Goal: Task Accomplishment & Management: Manage account settings

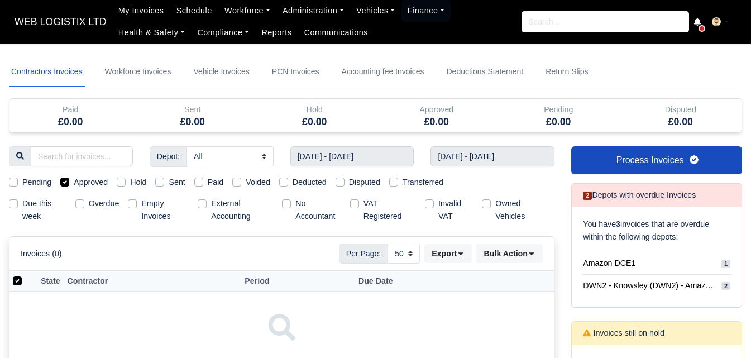
select select "50"
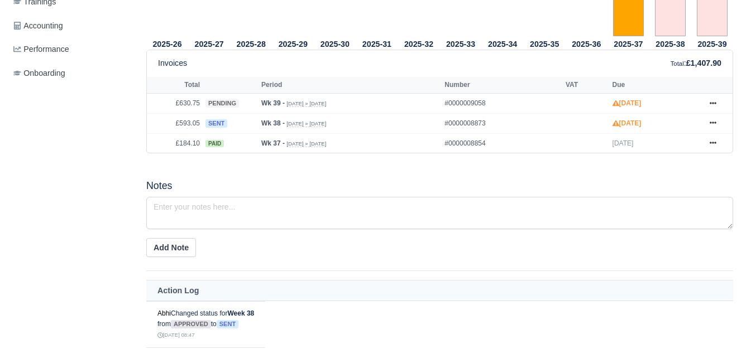
scroll to position [465, 0]
click at [709, 150] on link at bounding box center [712, 144] width 17 height 14
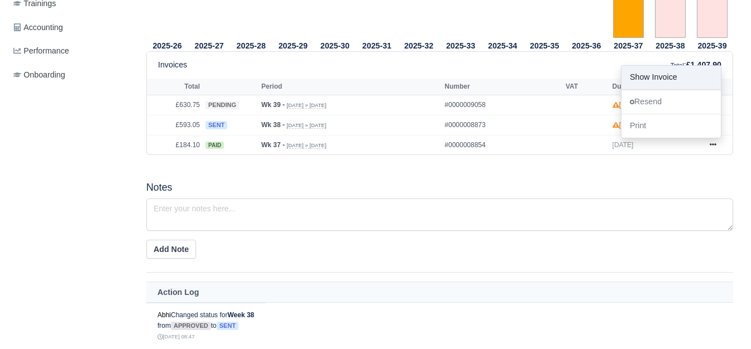
scroll to position [0, 0]
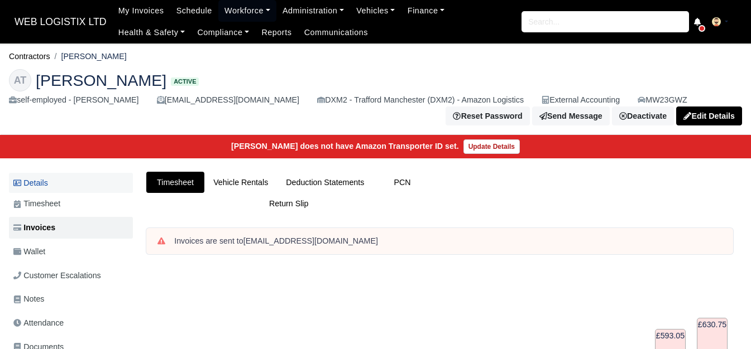
click at [53, 192] on link "Details" at bounding box center [71, 183] width 124 height 21
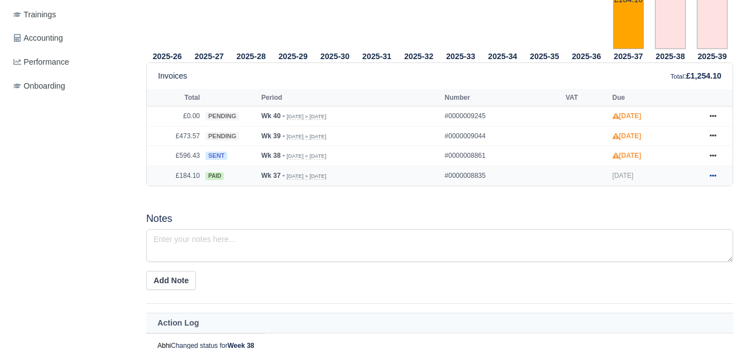
click at [711, 172] on icon at bounding box center [712, 175] width 7 height 7
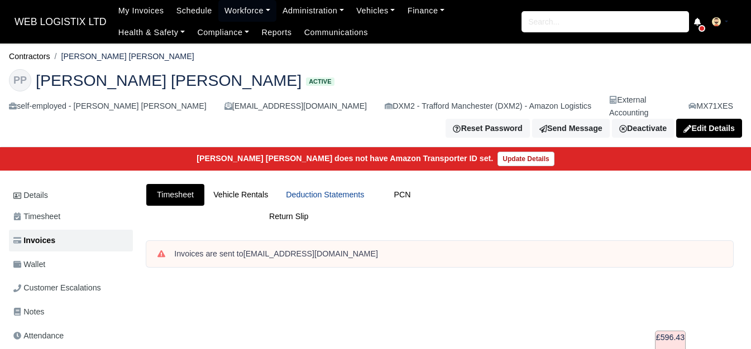
click at [350, 187] on link "Deduction Statements" at bounding box center [325, 195] width 96 height 22
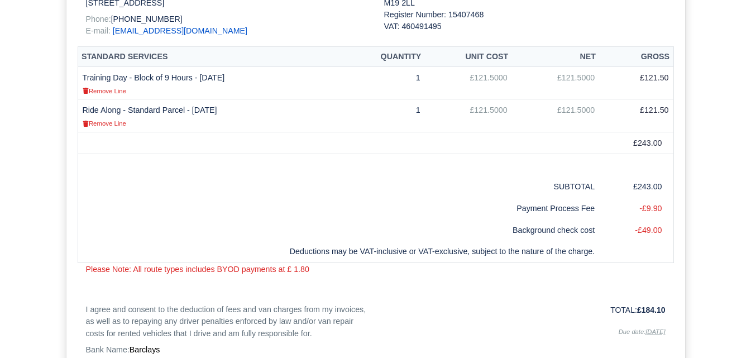
scroll to position [488, 0]
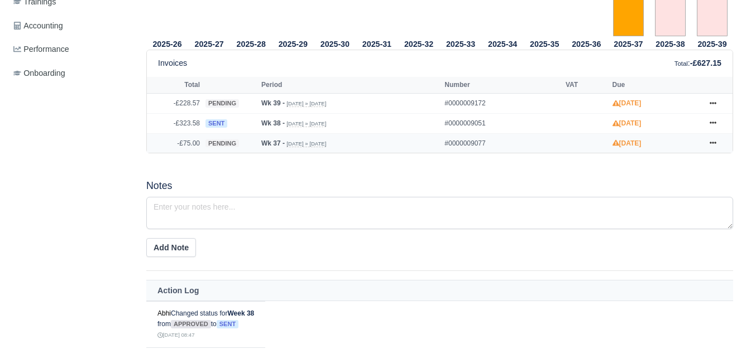
scroll to position [465, 0]
click at [712, 145] on icon at bounding box center [712, 143] width 7 height 2
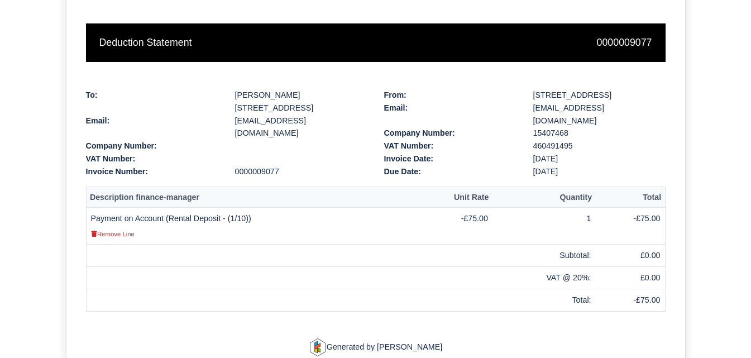
scroll to position [177, 0]
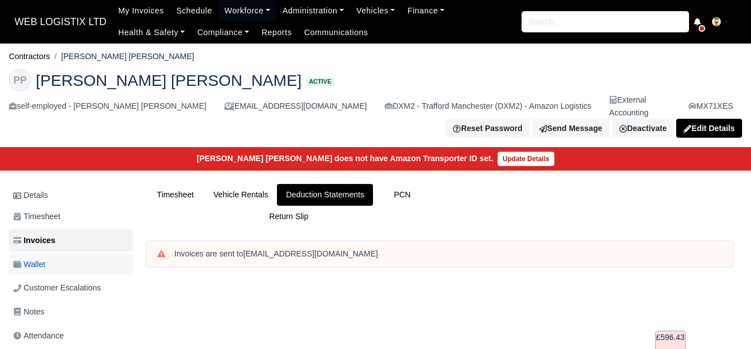
click at [43, 258] on span "Wallet" at bounding box center [29, 264] width 32 height 13
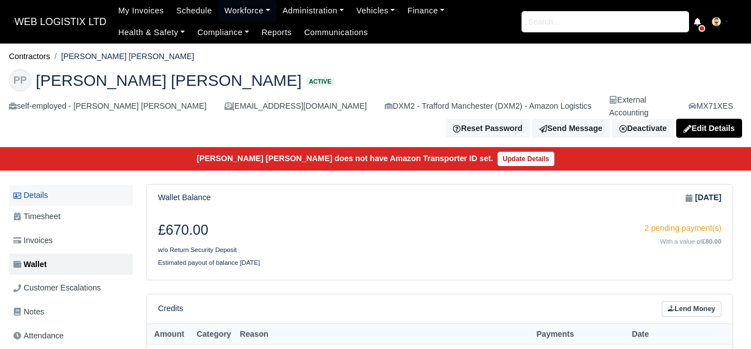
click at [63, 185] on link "Details" at bounding box center [71, 195] width 124 height 21
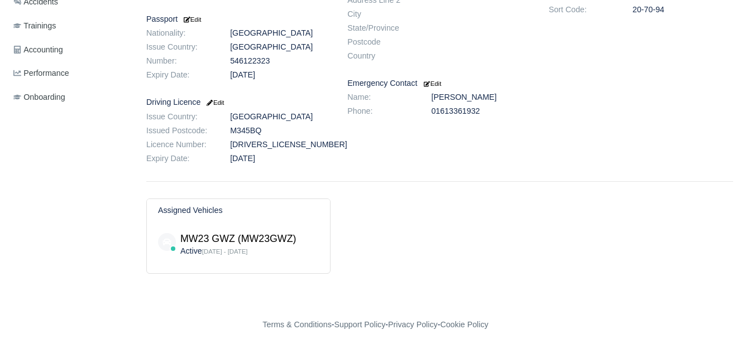
scroll to position [349, 0]
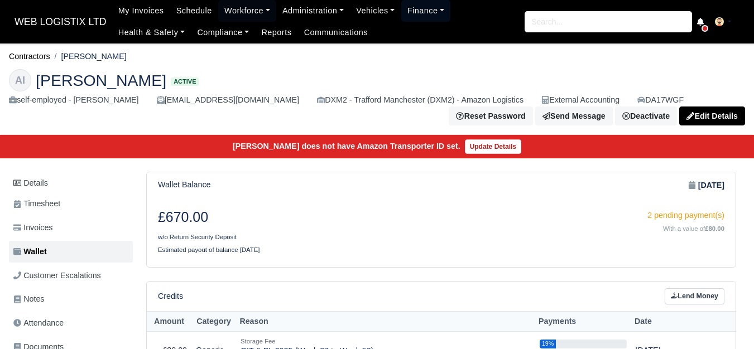
click at [410, 14] on link "Finance" at bounding box center [426, 11] width 50 height 22
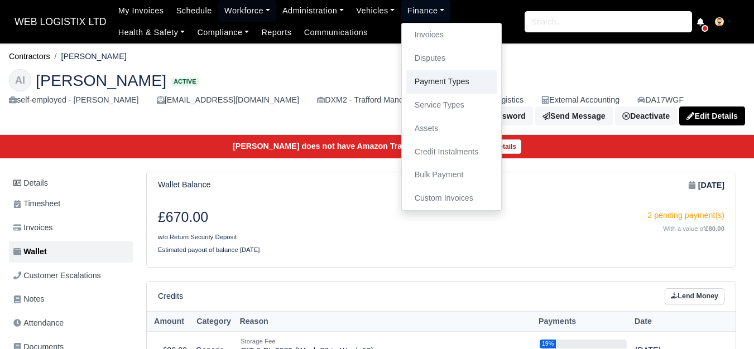
click at [432, 90] on link "Payment Types" at bounding box center [451, 81] width 90 height 23
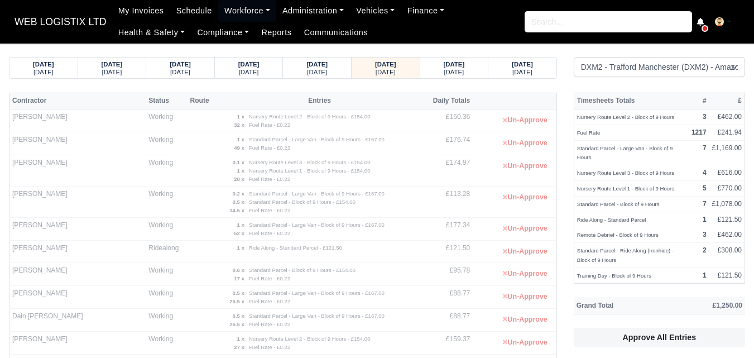
select select "1"
click at [464, 69] on small "Thursday" at bounding box center [454, 72] width 20 height 7
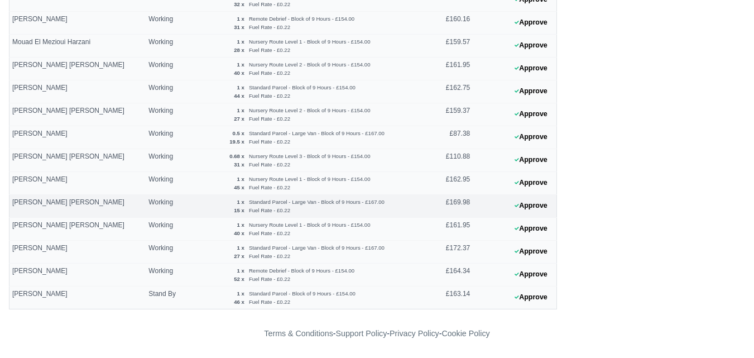
scroll to position [546, 0]
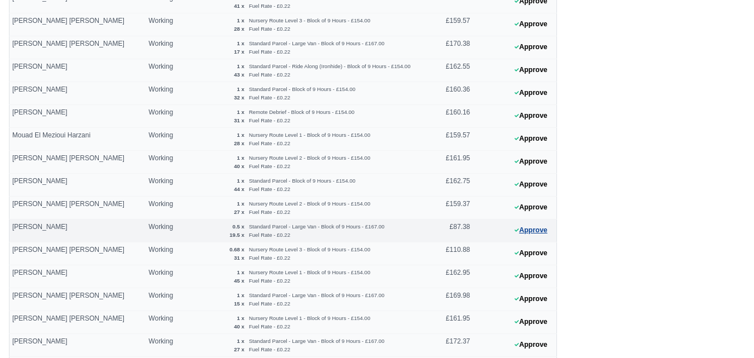
click at [513, 234] on button "Approve" at bounding box center [530, 230] width 45 height 16
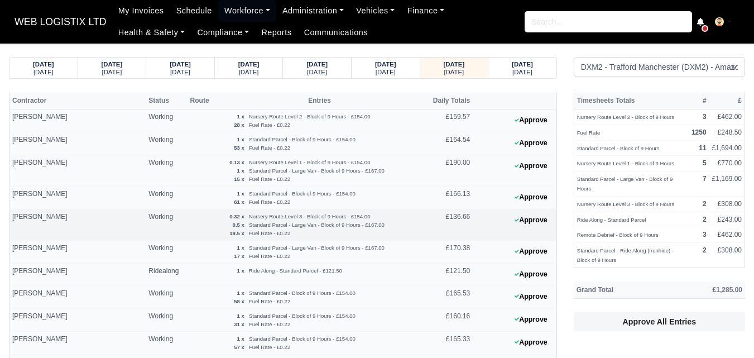
scroll to position [279, 0]
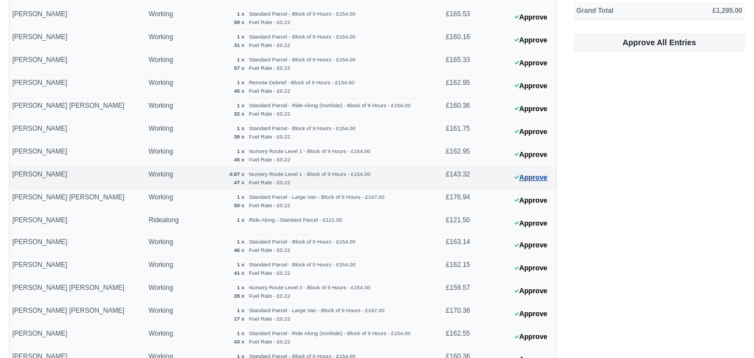
click at [523, 176] on button "Approve" at bounding box center [530, 178] width 45 height 16
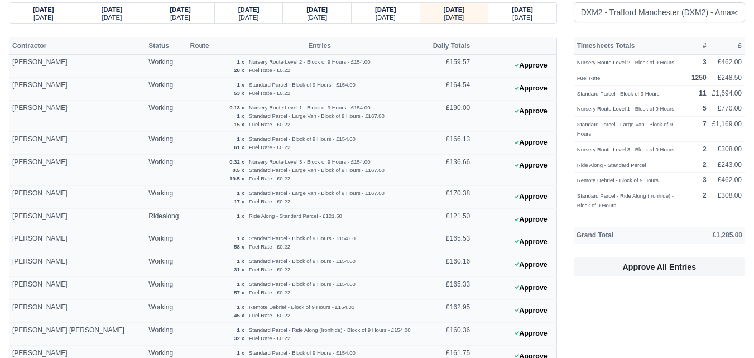
scroll to position [0, 0]
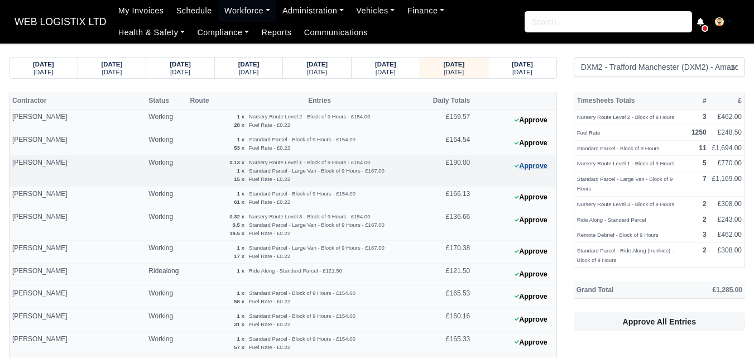
click at [535, 171] on button "Approve" at bounding box center [530, 166] width 45 height 16
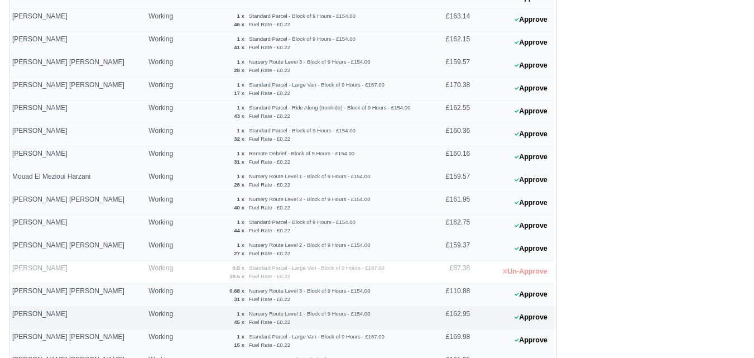
scroll to position [639, 0]
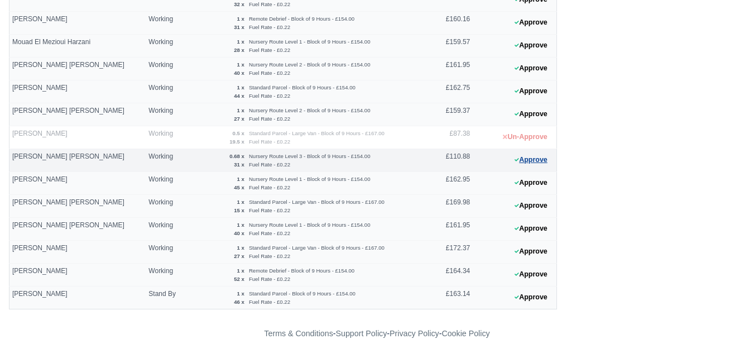
click at [542, 164] on button "Approve" at bounding box center [530, 160] width 45 height 16
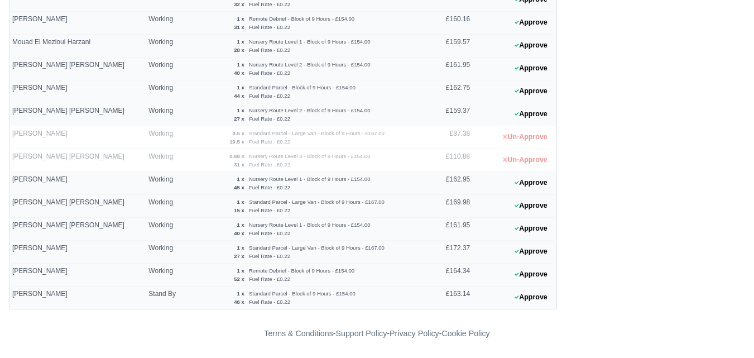
scroll to position [81, 0]
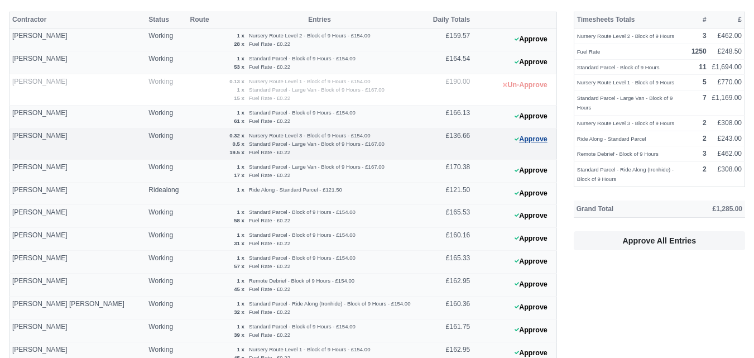
click at [538, 141] on button "Approve" at bounding box center [530, 139] width 45 height 16
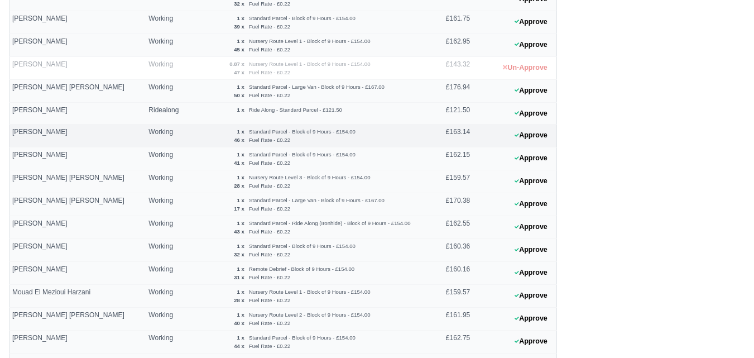
scroll to position [639, 0]
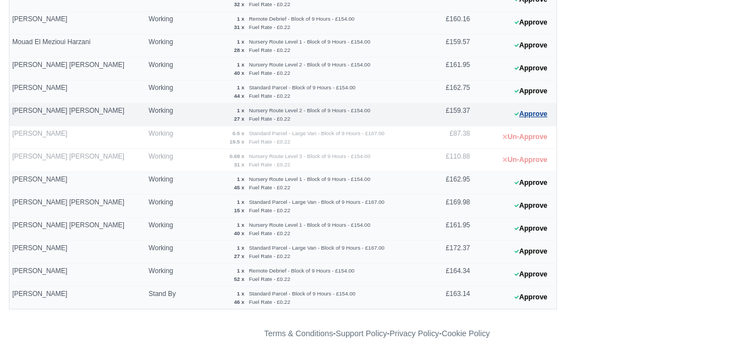
click at [514, 117] on icon at bounding box center [516, 113] width 4 height 7
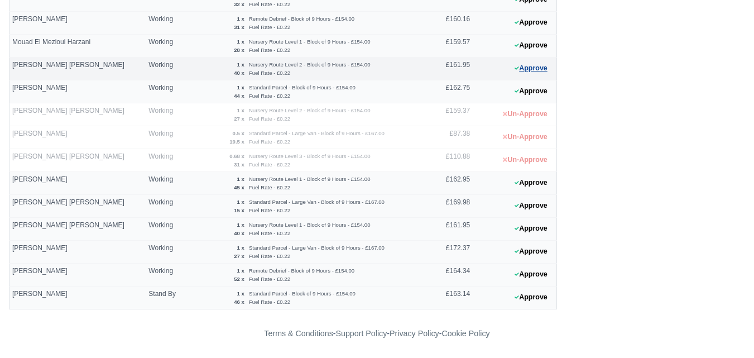
click at [525, 64] on button "Approve" at bounding box center [530, 68] width 45 height 16
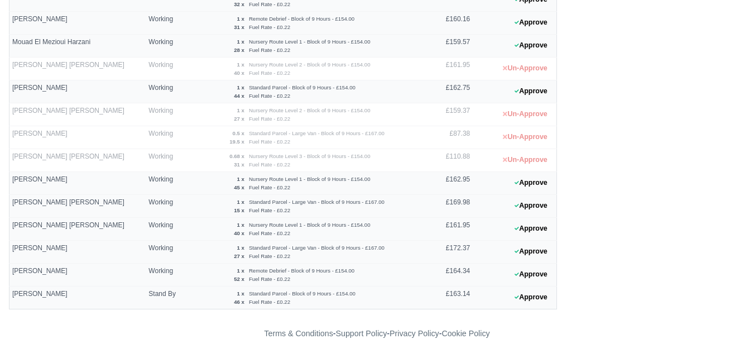
scroll to position [0, 0]
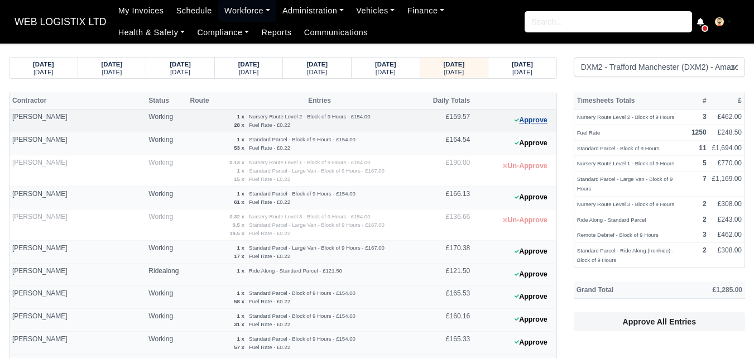
click at [528, 121] on button "Approve" at bounding box center [530, 120] width 45 height 16
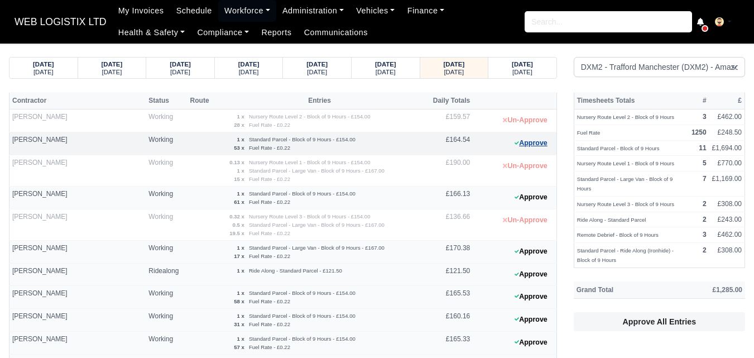
click at [549, 145] on button "Approve" at bounding box center [530, 143] width 45 height 16
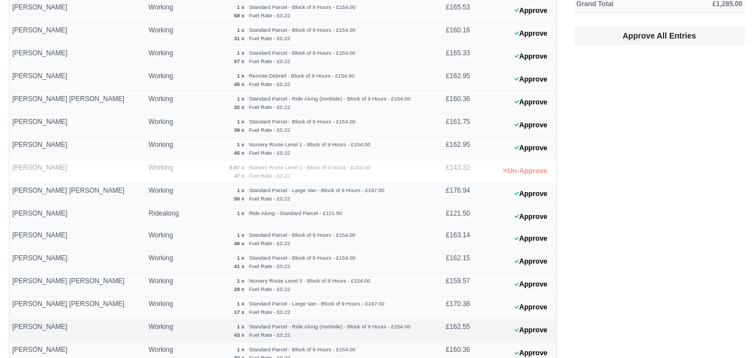
scroll to position [558, 0]
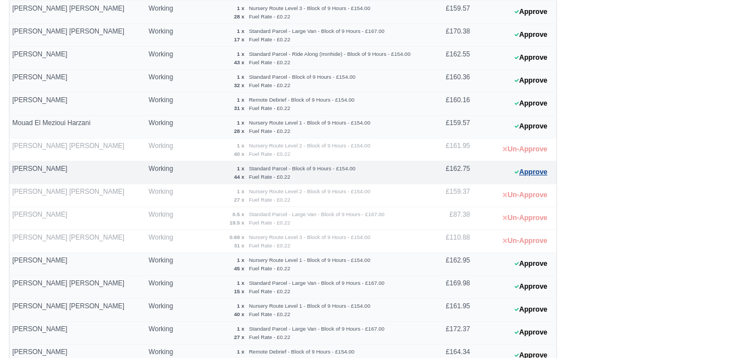
click at [518, 172] on icon at bounding box center [516, 171] width 4 height 3
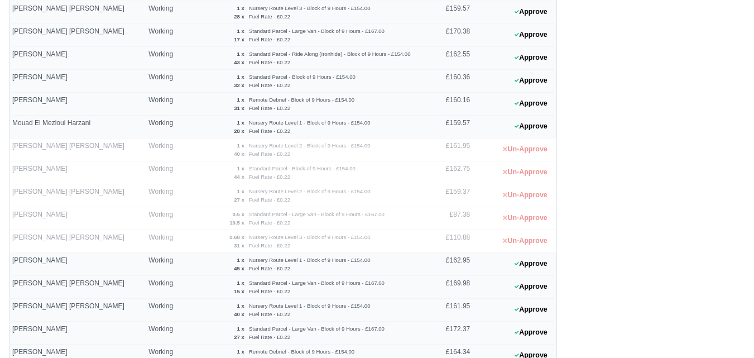
scroll to position [465, 0]
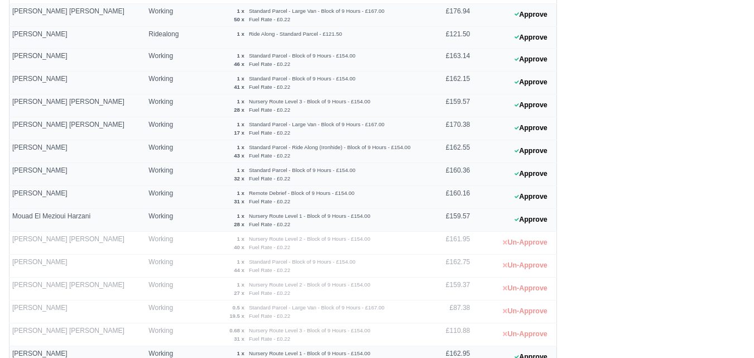
drag, startPoint x: 608, startPoint y: 232, endPoint x: 633, endPoint y: 249, distance: 30.0
click at [633, 249] on div "Timesheets Totals # £ Nursery Route Level 2 - Block of 9 Hours 3 £462.00 Fuel R…" at bounding box center [659, 55] width 188 height 857
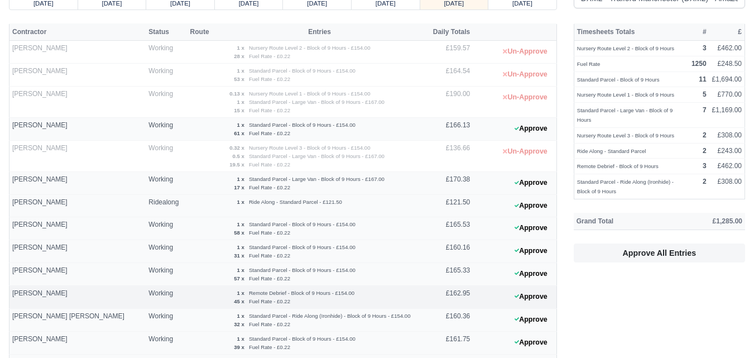
scroll to position [93, 0]
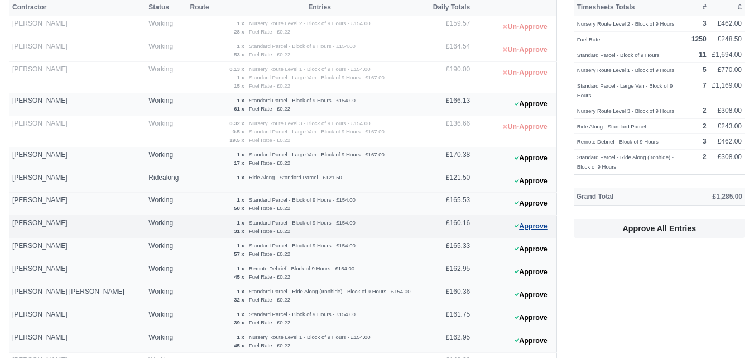
click at [546, 228] on button "Approve" at bounding box center [530, 226] width 45 height 16
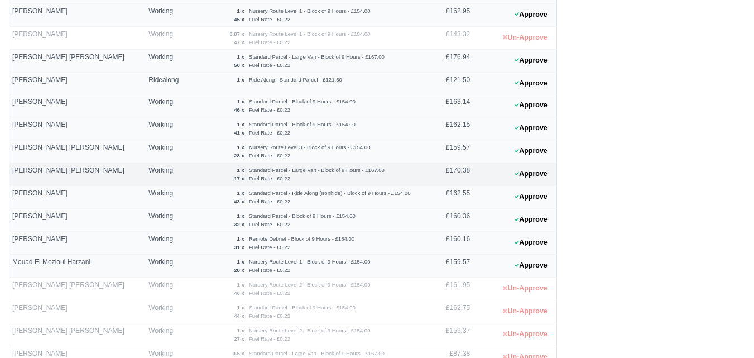
scroll to position [465, 0]
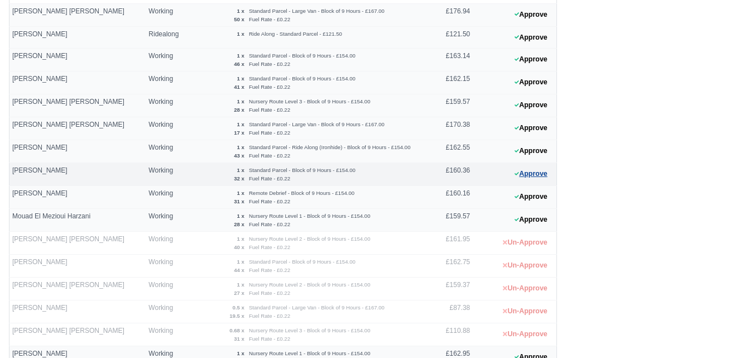
click at [517, 181] on button "Approve" at bounding box center [530, 174] width 45 height 16
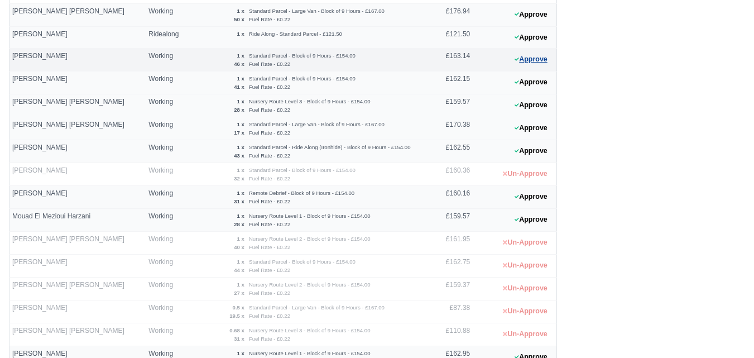
click at [532, 60] on button "Approve" at bounding box center [530, 59] width 45 height 16
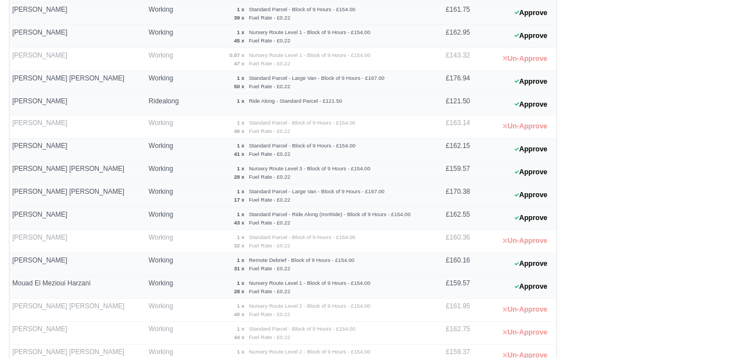
scroll to position [372, 0]
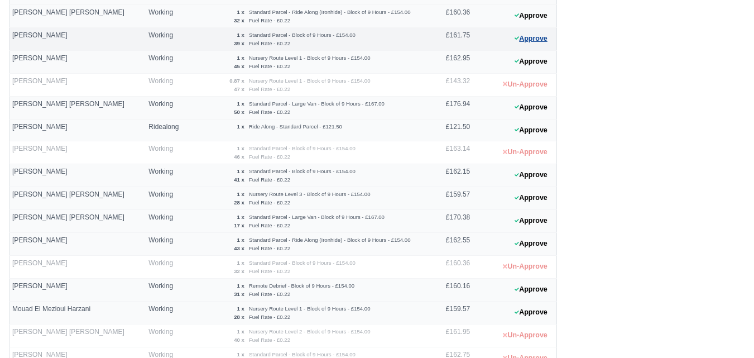
click at [526, 37] on button "Approve" at bounding box center [530, 39] width 45 height 16
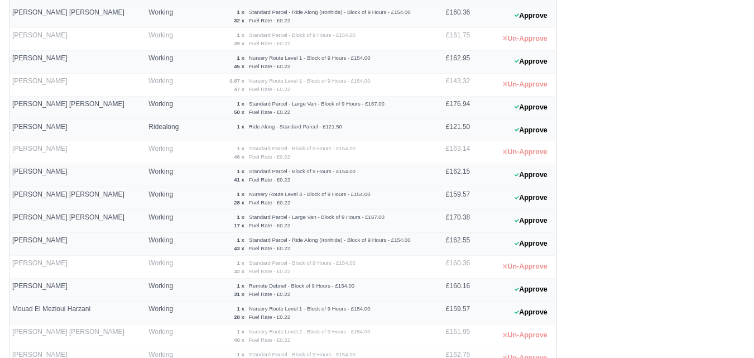
scroll to position [639, 0]
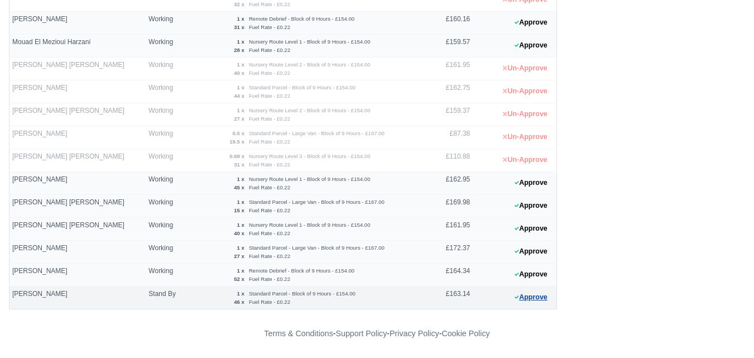
click at [520, 296] on button "Approve" at bounding box center [530, 297] width 45 height 16
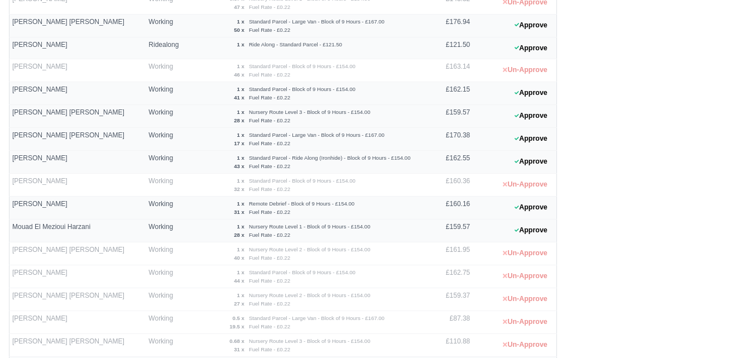
scroll to position [453, 0]
click at [525, 102] on 1758884523 "Approve" at bounding box center [515, 94] width 84 height 23
click at [526, 97] on button "Approve" at bounding box center [530, 94] width 45 height 16
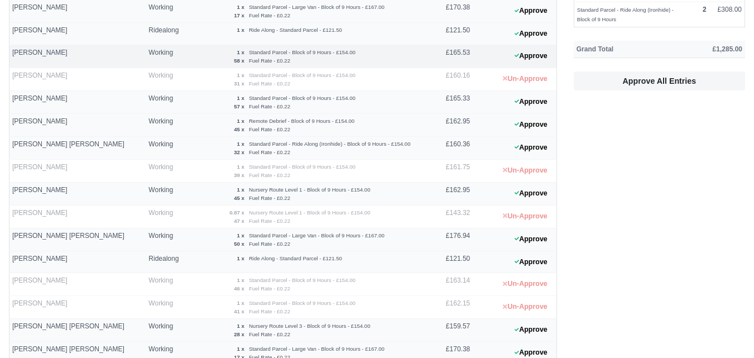
scroll to position [279, 0]
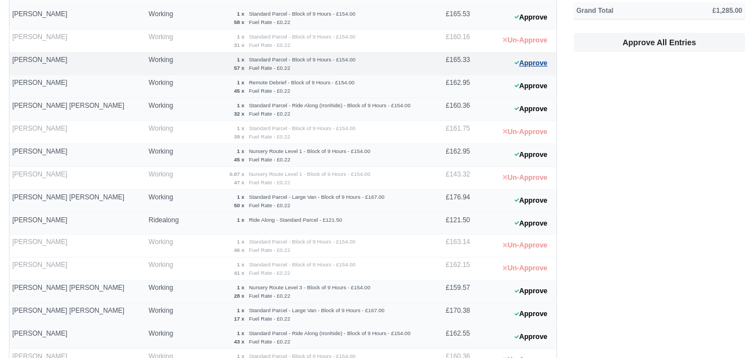
click at [523, 70] on button "Approve" at bounding box center [530, 63] width 45 height 16
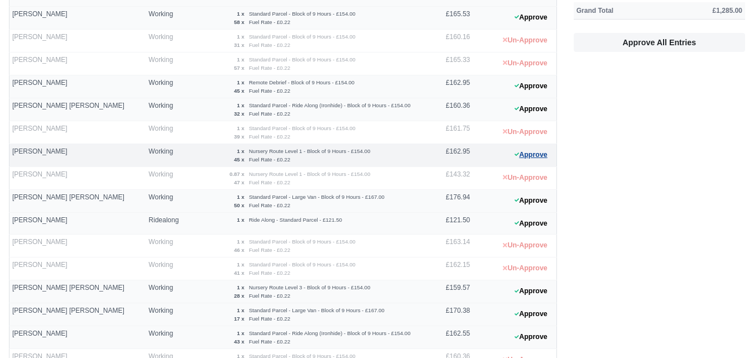
scroll to position [186, 0]
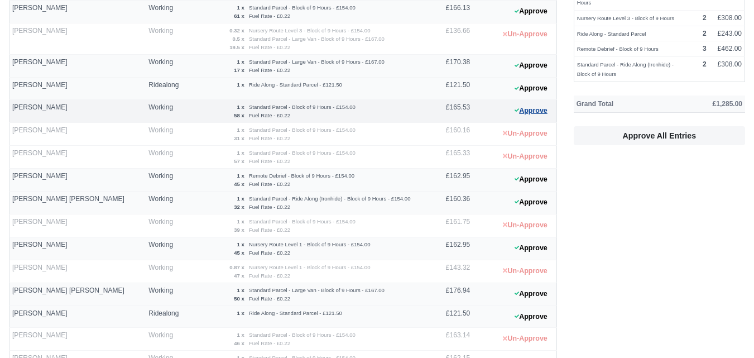
click at [545, 111] on button "Approve" at bounding box center [530, 111] width 45 height 16
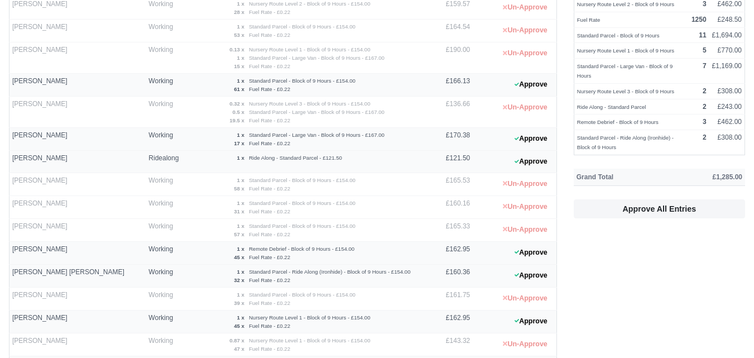
scroll to position [93, 0]
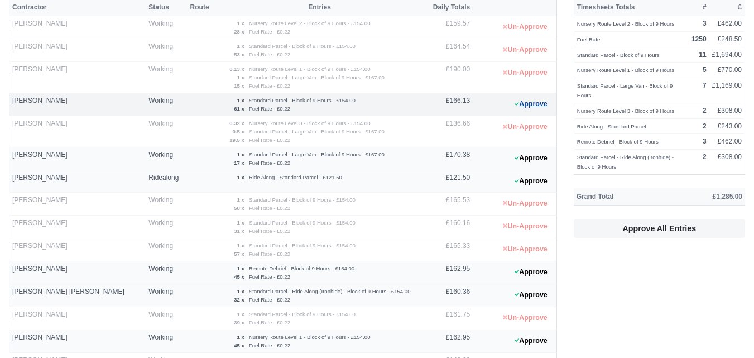
click at [539, 106] on button "Approve" at bounding box center [530, 104] width 45 height 16
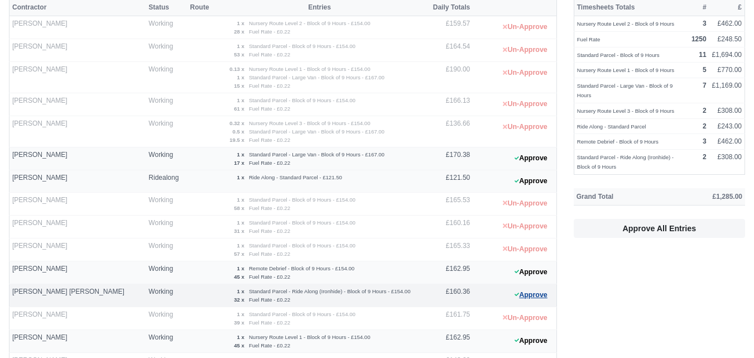
click at [522, 300] on button "Approve" at bounding box center [530, 295] width 45 height 16
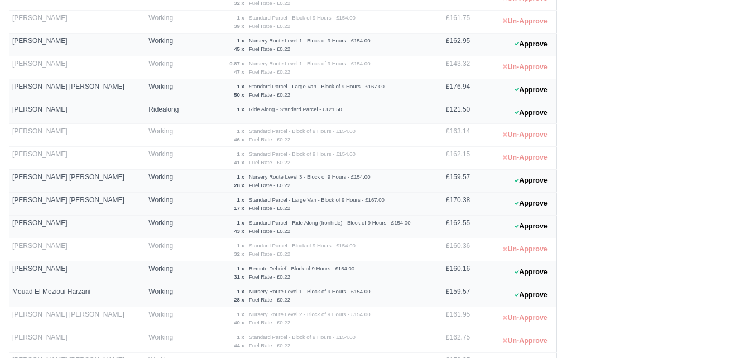
scroll to position [558, 0]
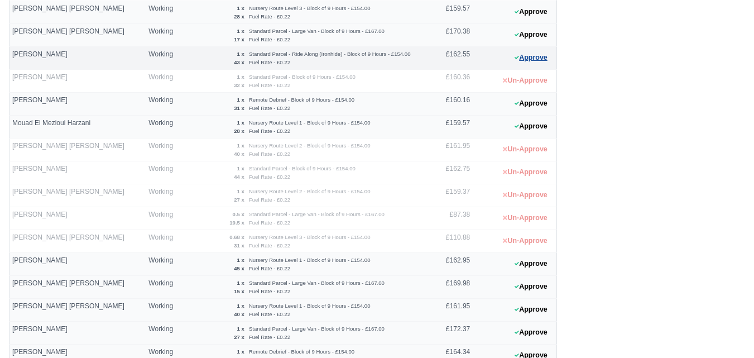
click at [541, 61] on button "Approve" at bounding box center [530, 58] width 45 height 16
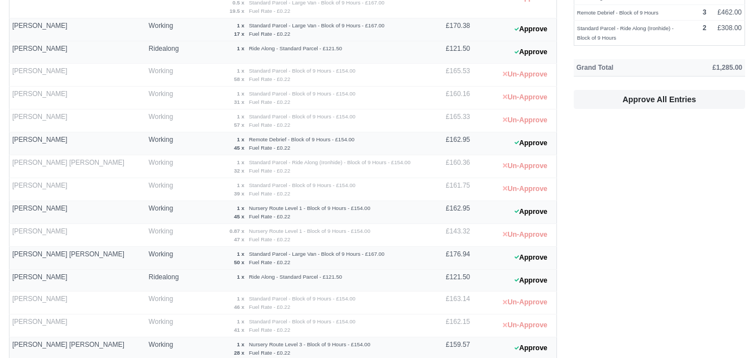
scroll to position [0, 0]
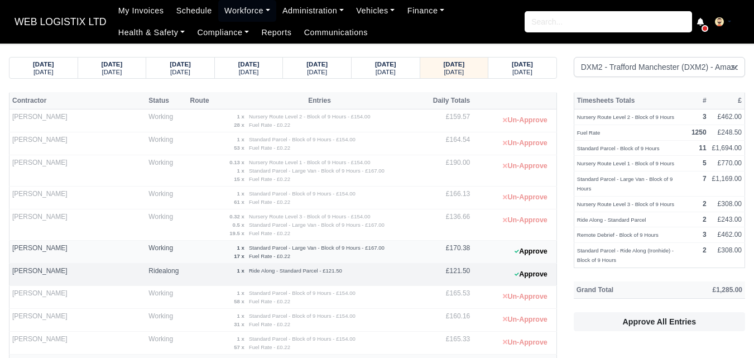
click at [525, 263] on 1758884578 "Approve" at bounding box center [515, 274] width 84 height 22
click at [526, 253] on button "Approve" at bounding box center [530, 251] width 45 height 16
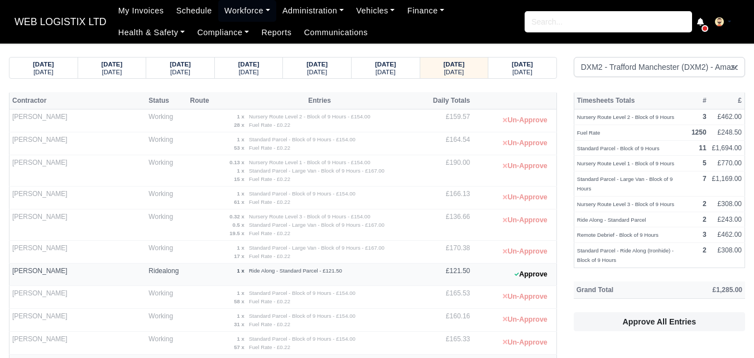
scroll to position [639, 0]
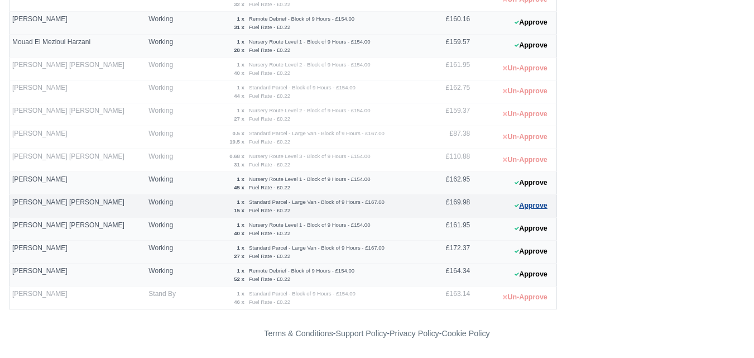
click at [536, 211] on button "Approve" at bounding box center [530, 206] width 45 height 16
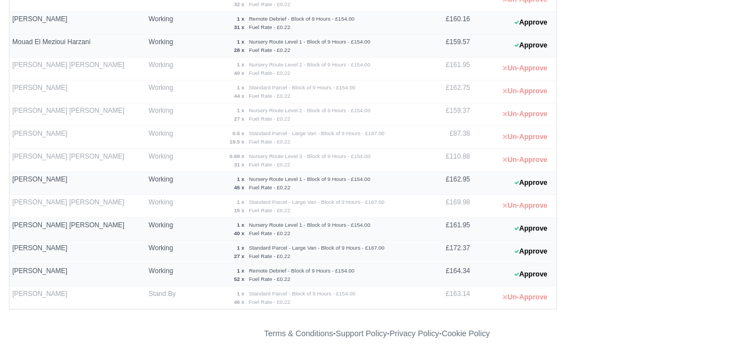
scroll to position [360, 0]
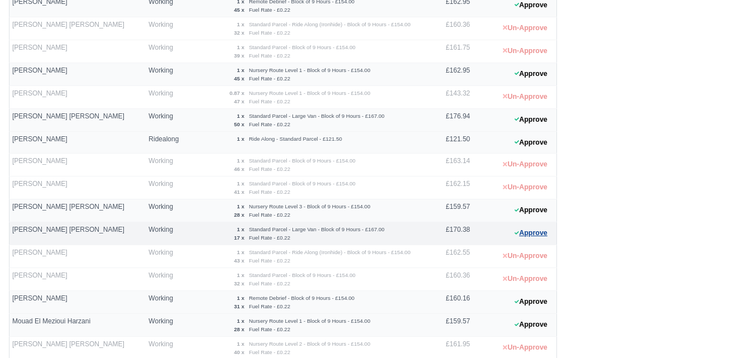
click at [531, 234] on button "Approve" at bounding box center [530, 233] width 45 height 16
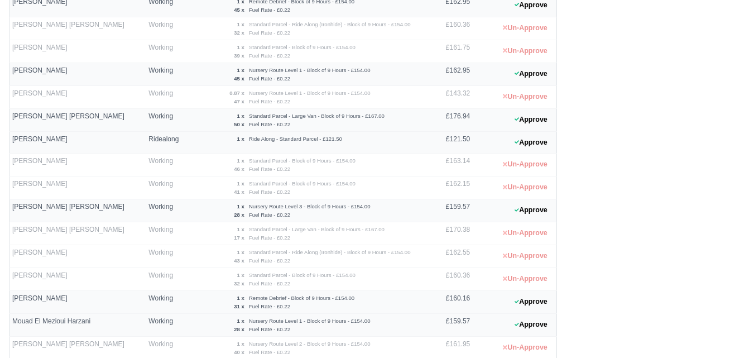
scroll to position [639, 0]
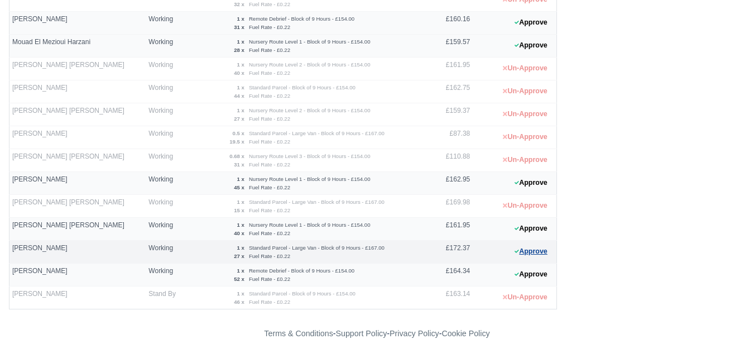
click at [522, 248] on button "Approve" at bounding box center [530, 251] width 45 height 16
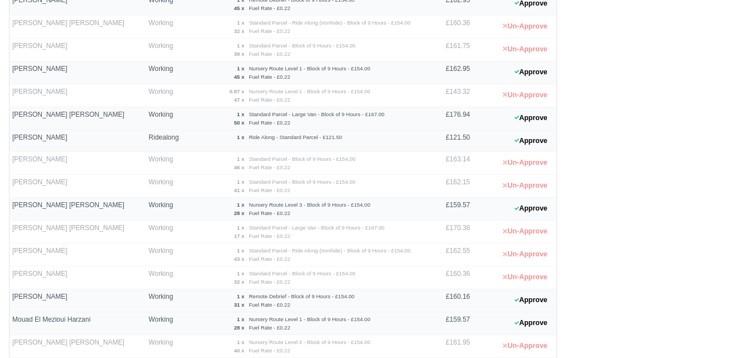
scroll to position [267, 0]
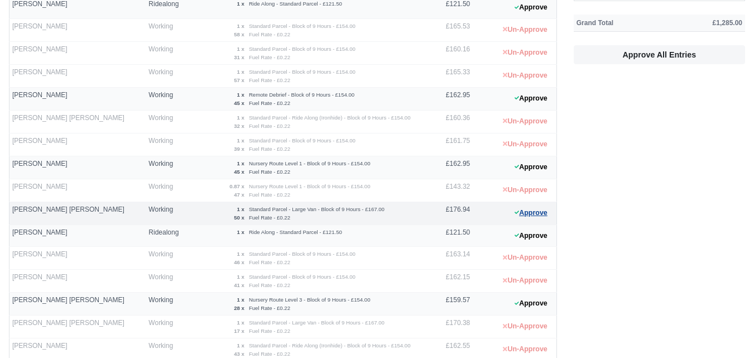
click at [529, 214] on button "Approve" at bounding box center [530, 213] width 45 height 16
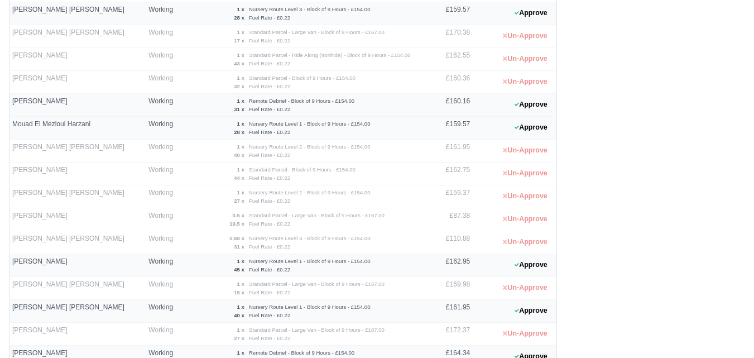
scroll to position [639, 0]
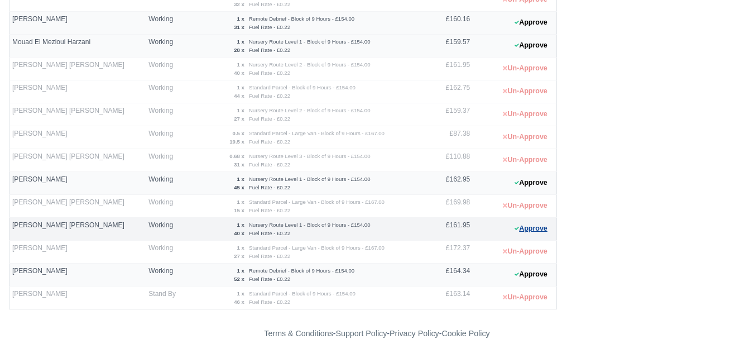
click at [542, 230] on button "Approve" at bounding box center [530, 228] width 45 height 16
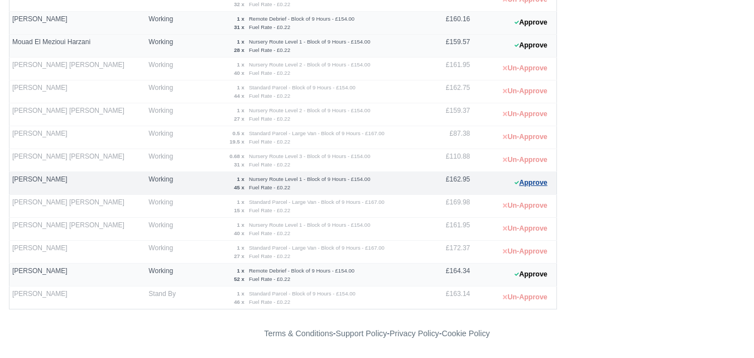
click at [523, 186] on button "Approve" at bounding box center [530, 183] width 45 height 16
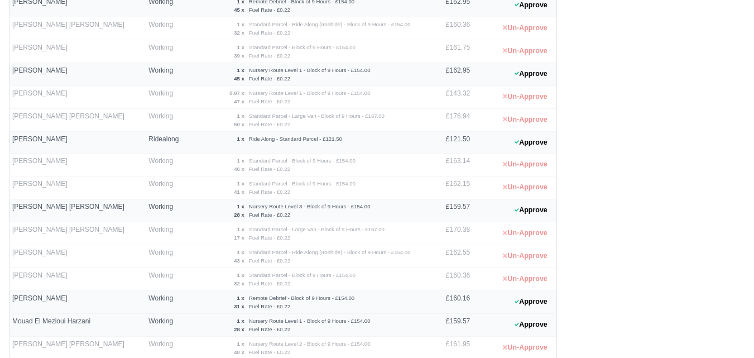
scroll to position [267, 0]
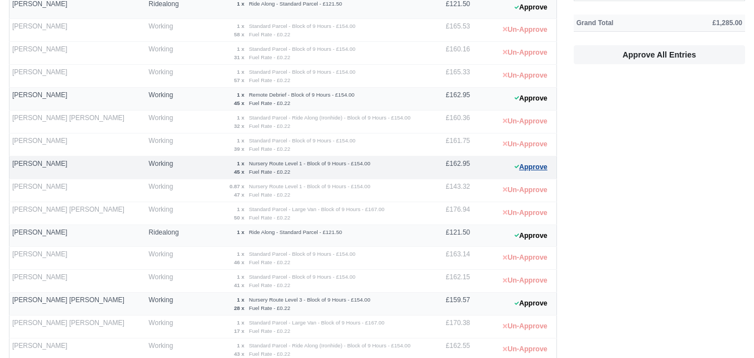
click at [514, 164] on icon at bounding box center [516, 166] width 4 height 7
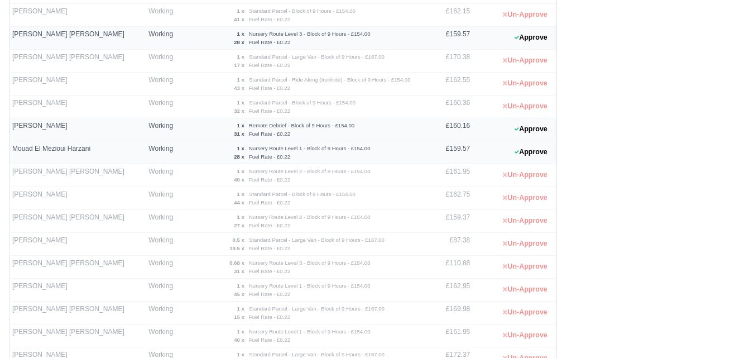
scroll to position [546, 0]
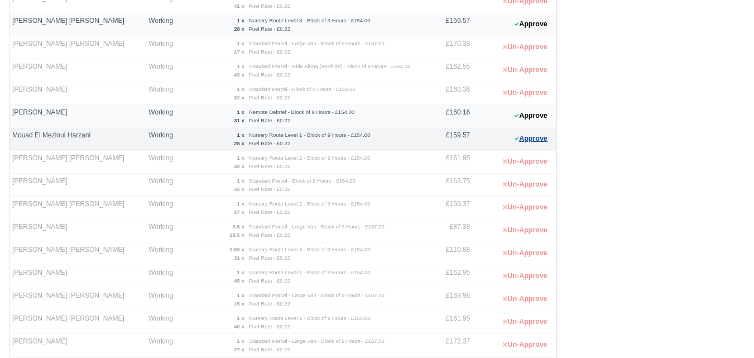
click at [532, 141] on button "Approve" at bounding box center [530, 139] width 45 height 16
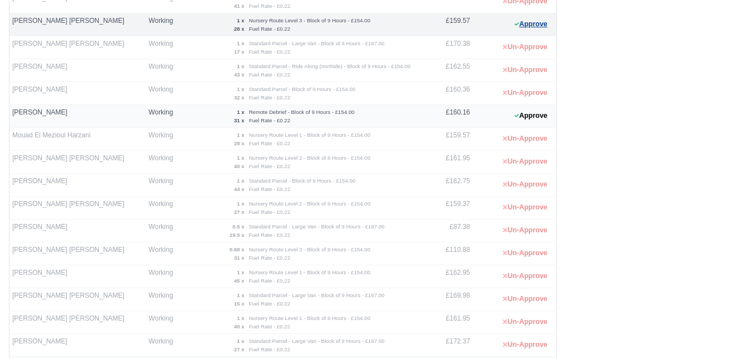
click at [542, 26] on button "Approve" at bounding box center [530, 24] width 45 height 16
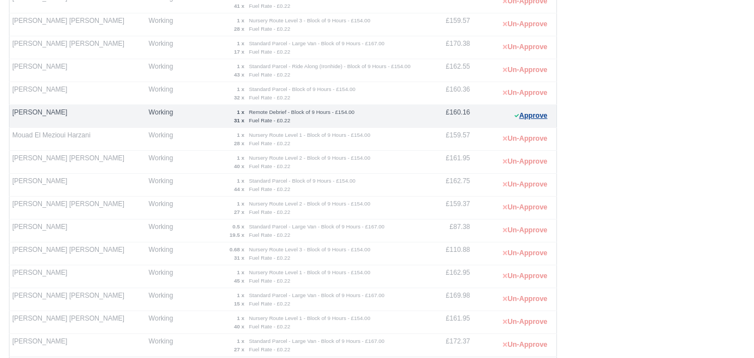
click at [532, 123] on button "Approve" at bounding box center [530, 116] width 45 height 16
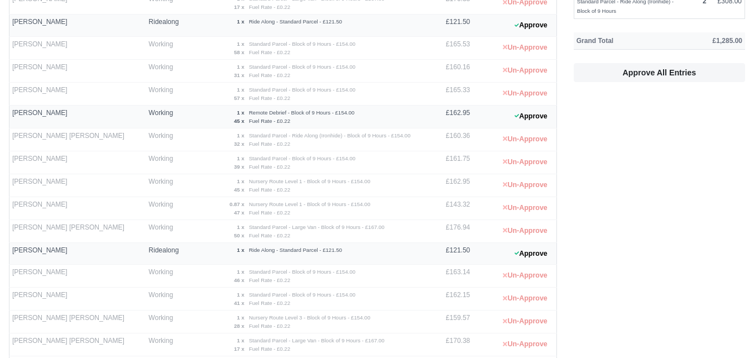
scroll to position [174, 0]
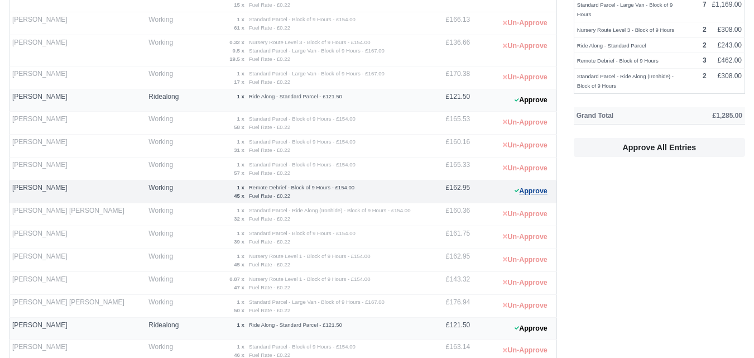
click at [531, 186] on button "Approve" at bounding box center [530, 191] width 45 height 16
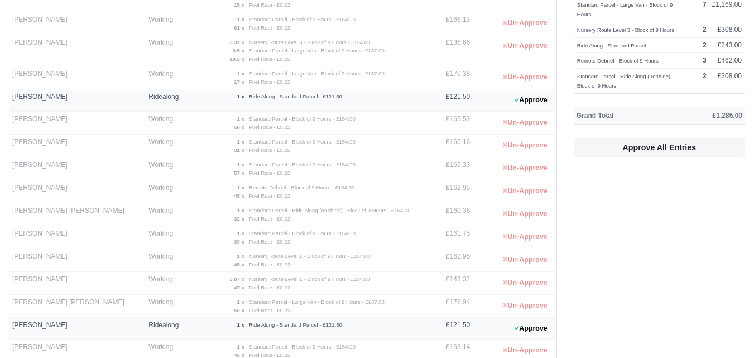
click at [531, 190] on button "Un-Approve" at bounding box center [525, 191] width 56 height 16
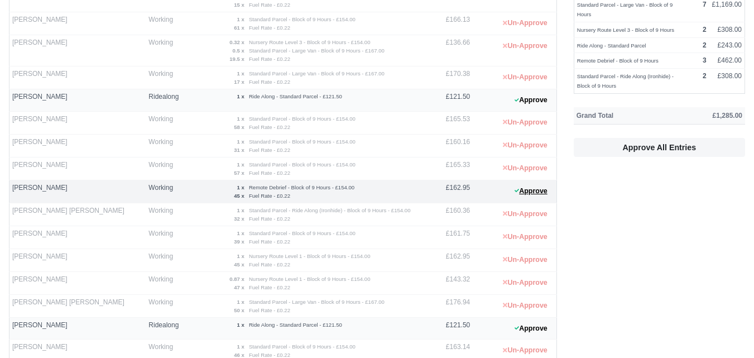
click at [531, 190] on button "Approve" at bounding box center [530, 191] width 45 height 16
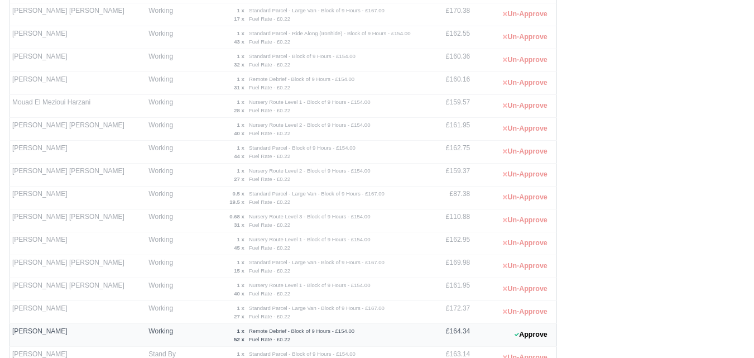
scroll to position [639, 0]
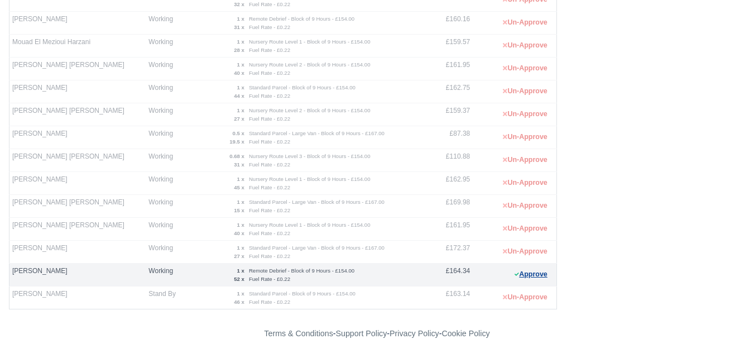
click at [520, 280] on button "Approve" at bounding box center [530, 274] width 45 height 16
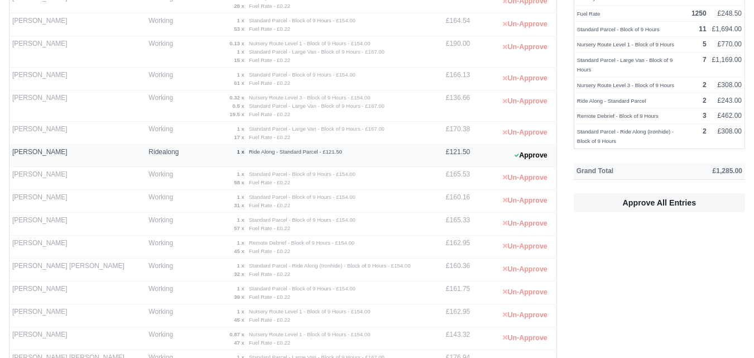
scroll to position [186, 0]
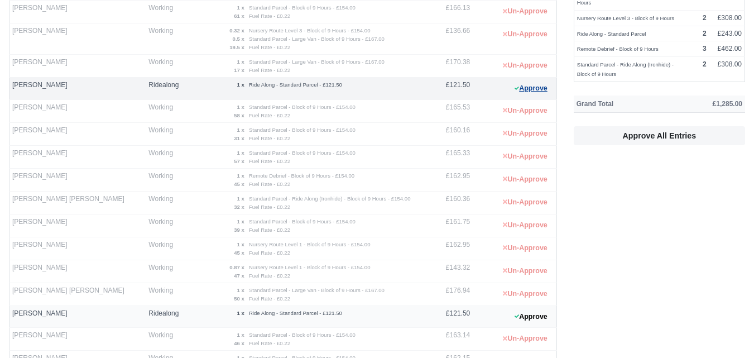
click at [545, 84] on button "Approve" at bounding box center [530, 88] width 45 height 16
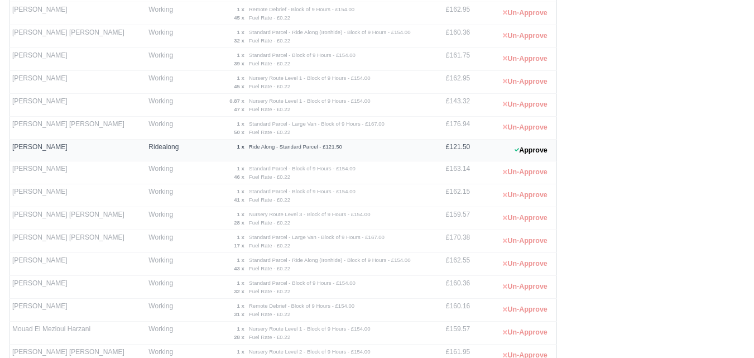
scroll to position [372, 0]
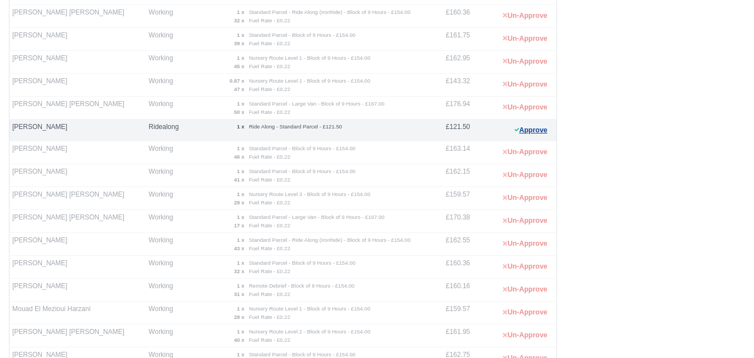
click at [544, 134] on button "Approve" at bounding box center [530, 130] width 45 height 16
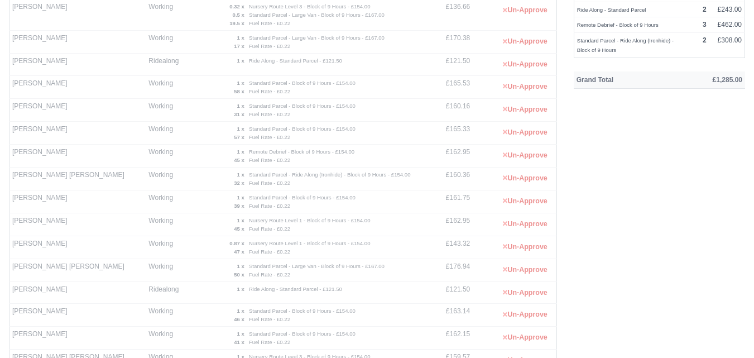
scroll to position [0, 0]
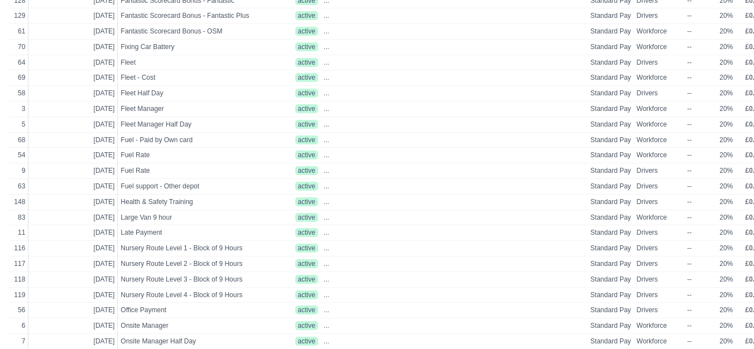
scroll to position [465, 44]
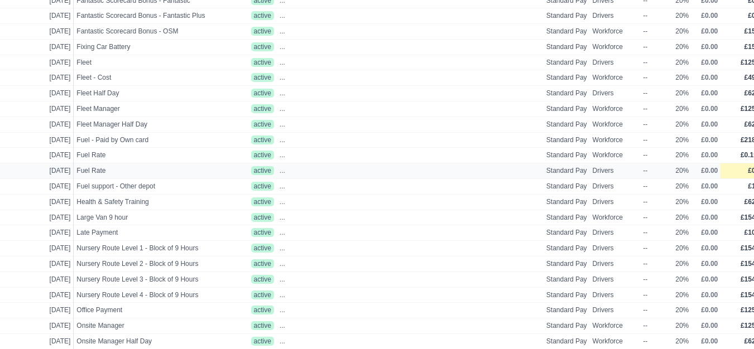
click at [730, 170] on td "£0.22" at bounding box center [743, 172] width 47 height 16
select select
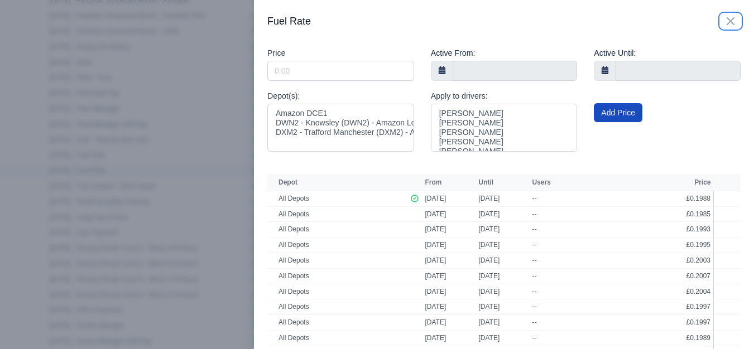
scroll to position [465, 36]
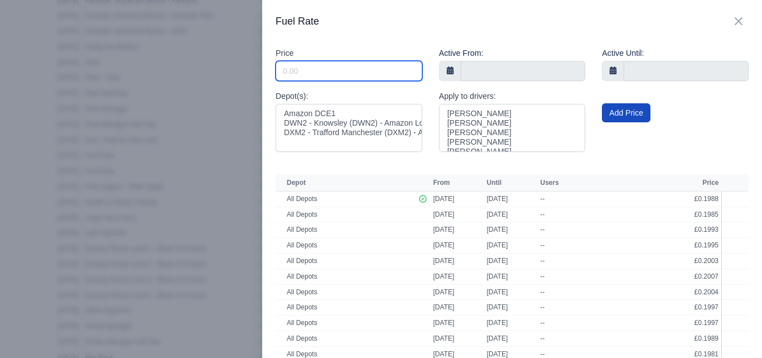
click at [382, 65] on input "Include Inactive" at bounding box center [349, 71] width 147 height 20
click at [344, 69] on input "Include Inactive" at bounding box center [349, 71] width 147 height 20
paste input "0.2001"
type input "0.2001"
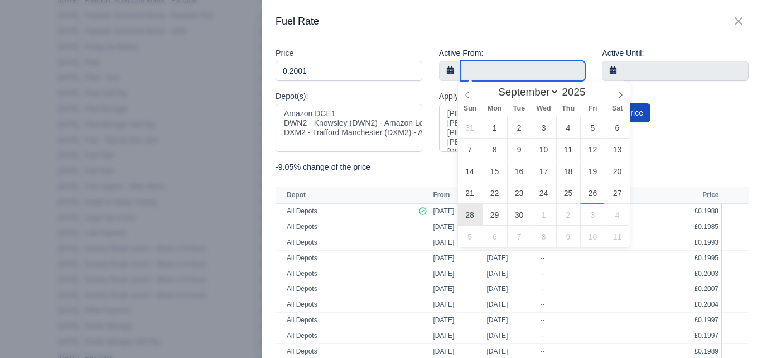
type input "28 September 2025"
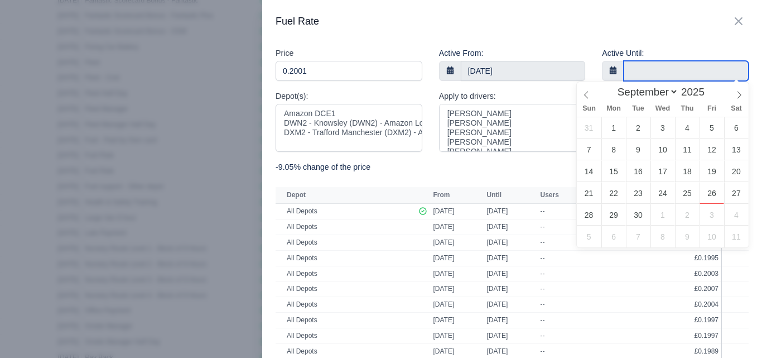
click at [693, 65] on input "text" at bounding box center [686, 71] width 125 height 20
type input "4 October 2025"
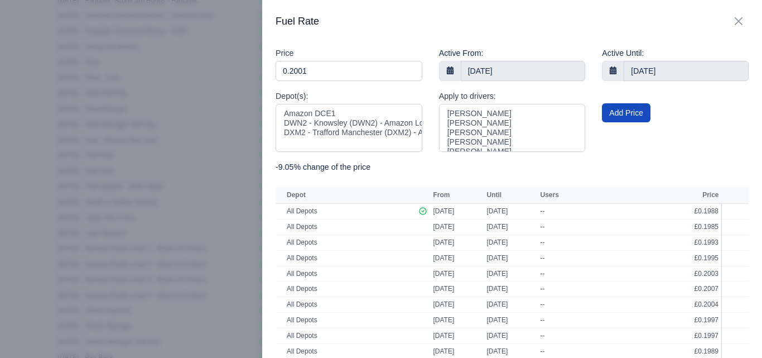
click at [607, 161] on div "Add Price" at bounding box center [676, 125] width 164 height 71
click at [628, 109] on button "Add Price" at bounding box center [626, 112] width 49 height 19
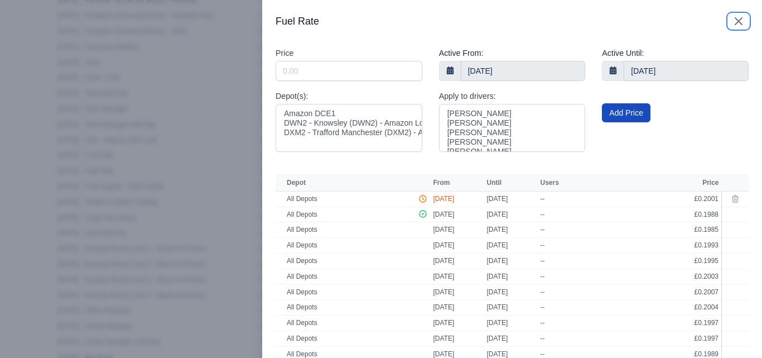
click at [733, 26] on icon "button" at bounding box center [738, 21] width 13 height 13
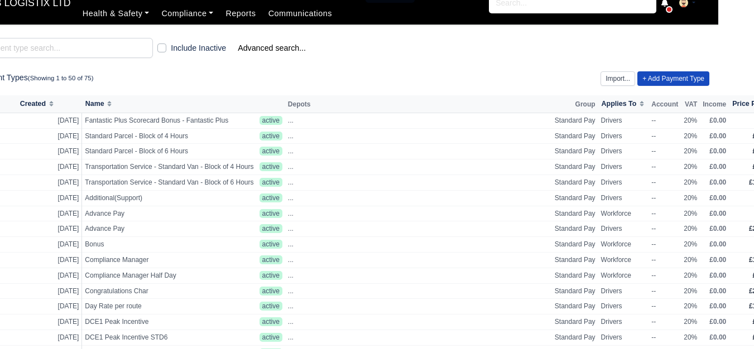
scroll to position [0, 36]
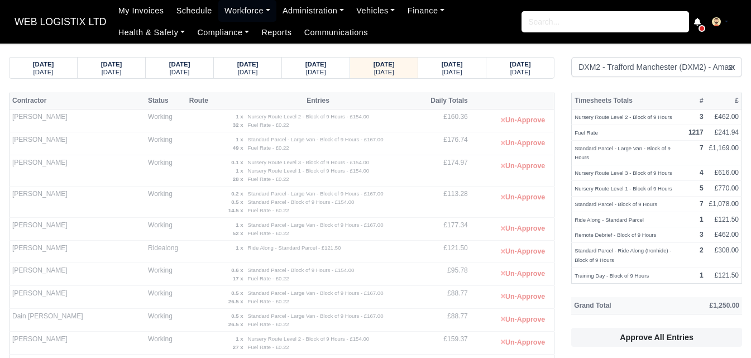
select select "1"
click at [227, 12] on link "Workforce" at bounding box center [247, 11] width 58 height 22
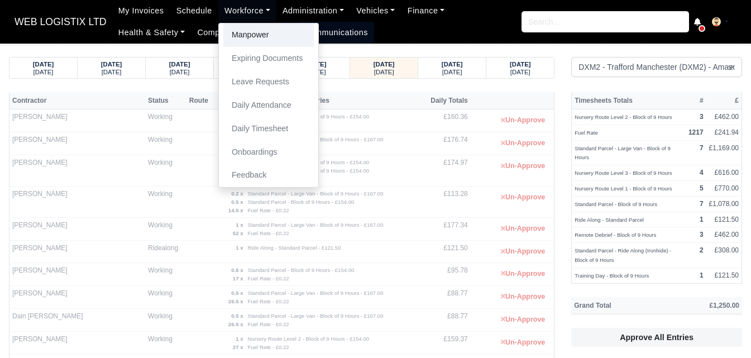
click at [228, 25] on link "Manpower" at bounding box center [268, 34] width 90 height 23
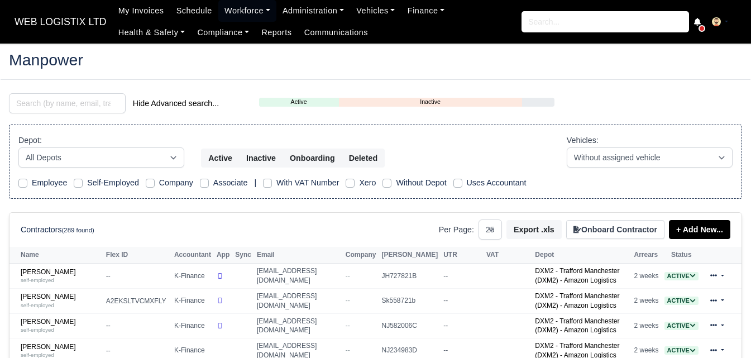
select select "25"
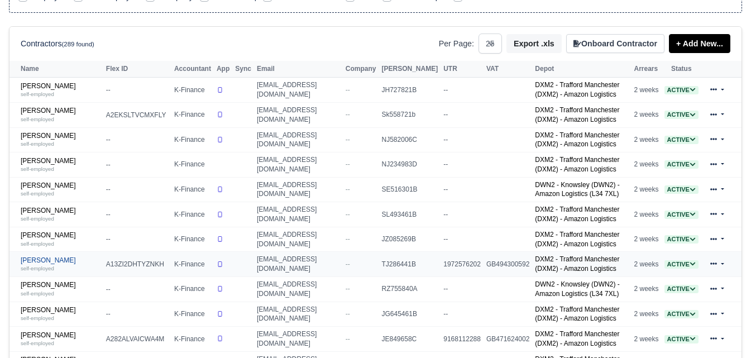
scroll to position [186, 0]
click at [54, 292] on link "[PERSON_NAME] self-employed" at bounding box center [61, 289] width 80 height 16
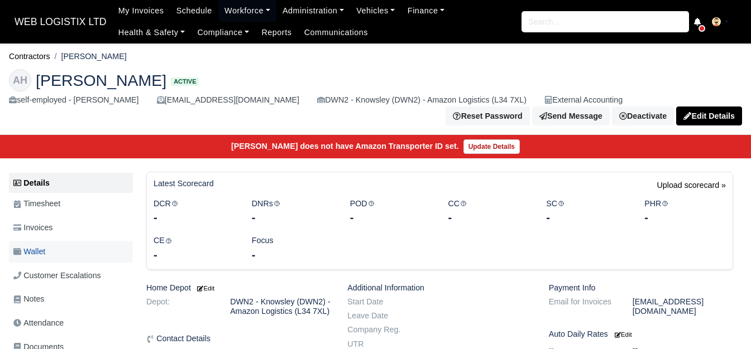
click at [37, 256] on span "Wallet" at bounding box center [29, 252] width 32 height 13
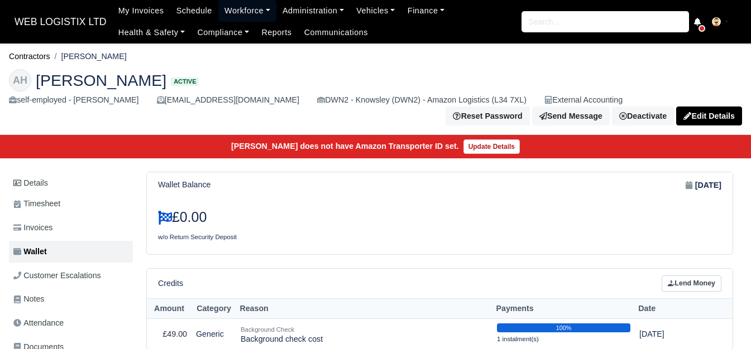
drag, startPoint x: 239, startPoint y: 10, endPoint x: 241, endPoint y: 26, distance: 15.7
click at [239, 10] on link "Workforce" at bounding box center [247, 11] width 58 height 22
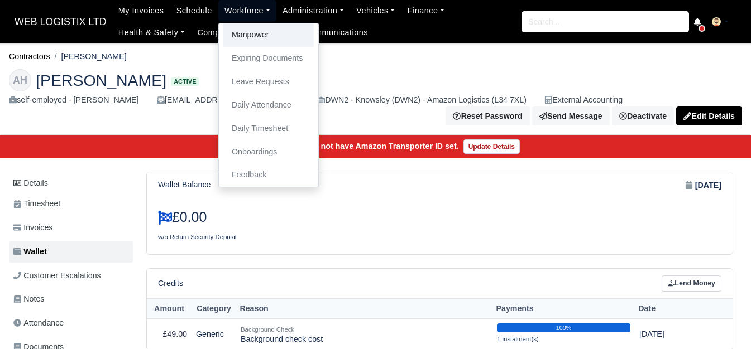
click at [241, 27] on link "Manpower" at bounding box center [268, 34] width 90 height 23
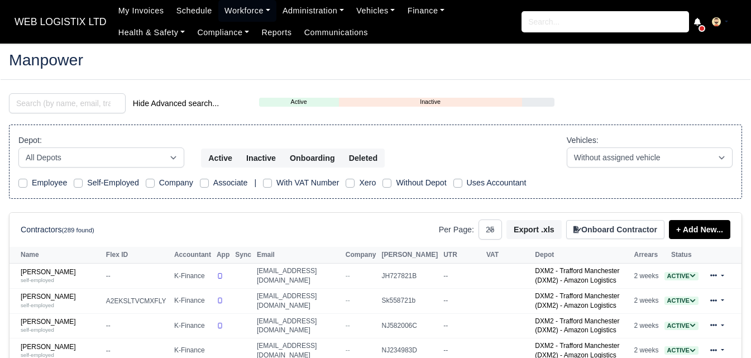
select select "25"
click at [115, 102] on input "search" at bounding box center [67, 103] width 117 height 20
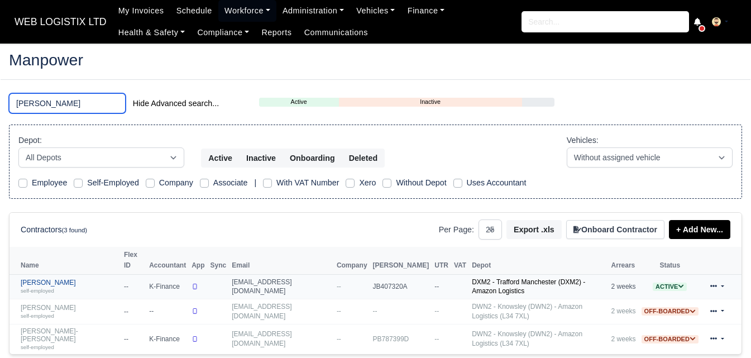
type input "[PERSON_NAME]"
click at [52, 286] on div "self-employed" at bounding box center [70, 290] width 98 height 8
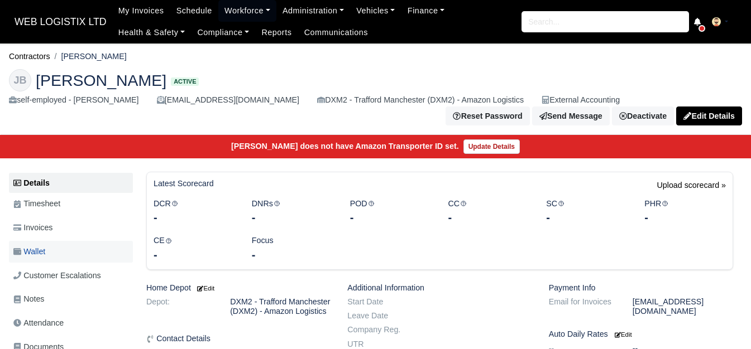
click at [44, 258] on span "Wallet" at bounding box center [29, 252] width 32 height 13
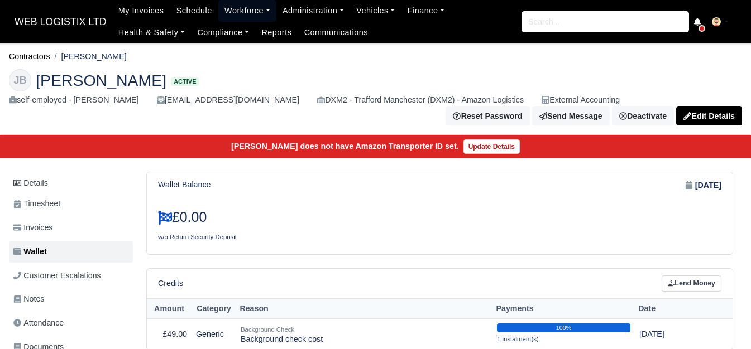
click at [235, 6] on link "Workforce" at bounding box center [247, 11] width 58 height 22
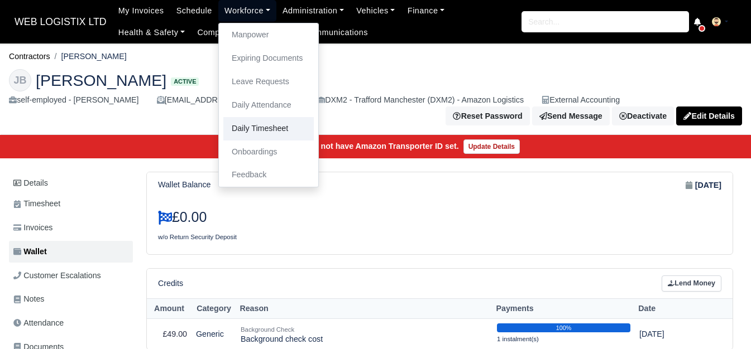
click at [239, 127] on link "Daily Timesheet" at bounding box center [268, 128] width 90 height 23
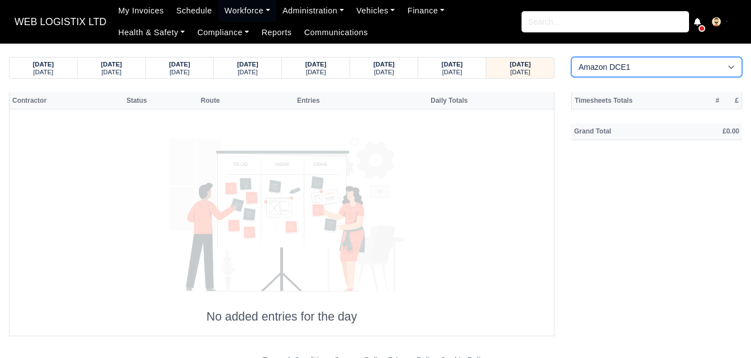
click at [602, 66] on select "Amazon DCE1 DWN2 - [GEOGRAPHIC_DATA] (DWN2) - Amazon Logistics (L34 7XL) DXM2 -…" at bounding box center [656, 67] width 171 height 20
select select "1"
click at [571, 57] on select "Amazon DCE1 DWN2 - [GEOGRAPHIC_DATA] (DWN2) - Amazon Logistics (L34 7XL) DXM2 -…" at bounding box center [656, 67] width 171 height 20
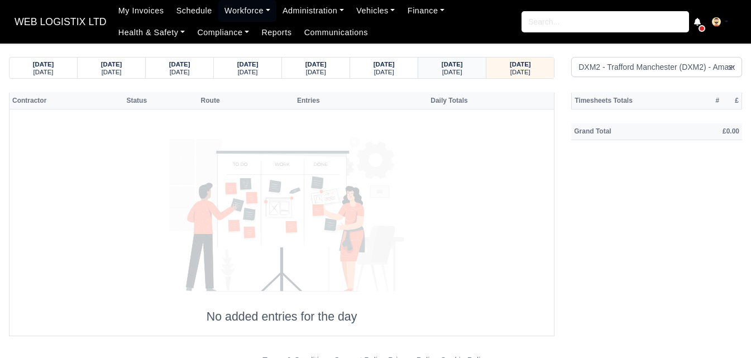
click at [471, 69] on div "[DATE]" at bounding box center [452, 72] width 46 height 8
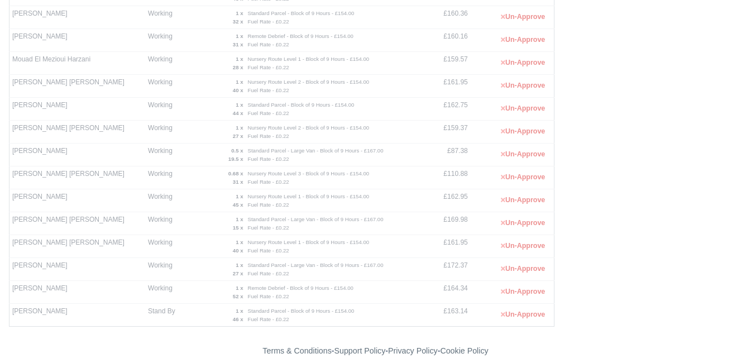
scroll to position [639, 0]
